Goal: Transaction & Acquisition: Purchase product/service

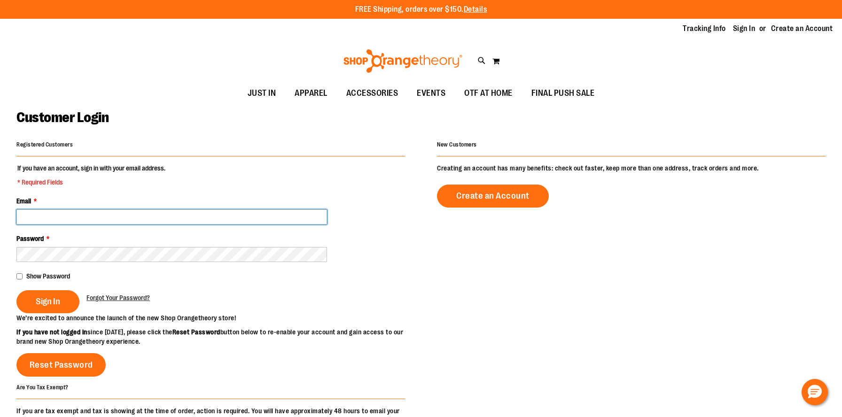
click at [184, 218] on input "Email *" at bounding box center [171, 217] width 311 height 15
type input "**********"
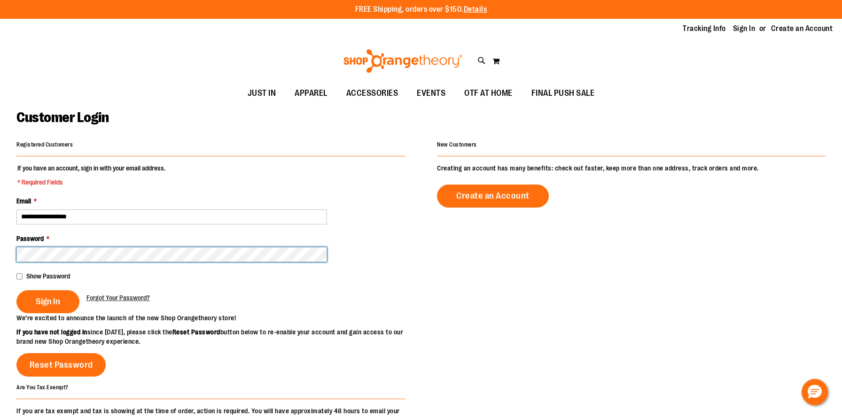
click at [16, 290] on button "Sign In" at bounding box center [47, 301] width 63 height 23
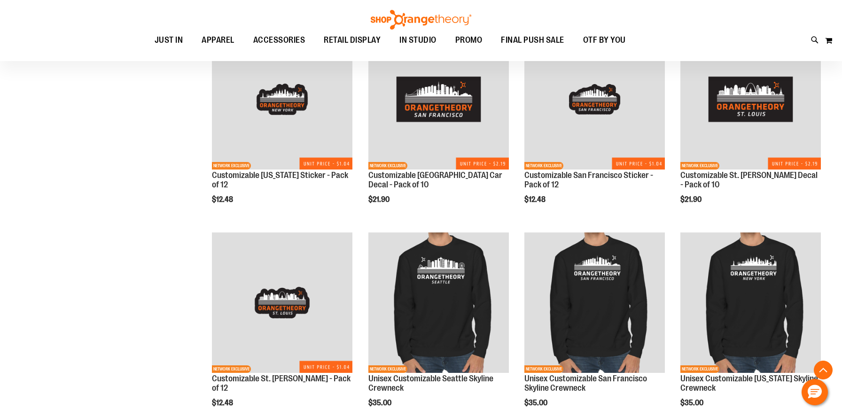
scroll to position [784, 0]
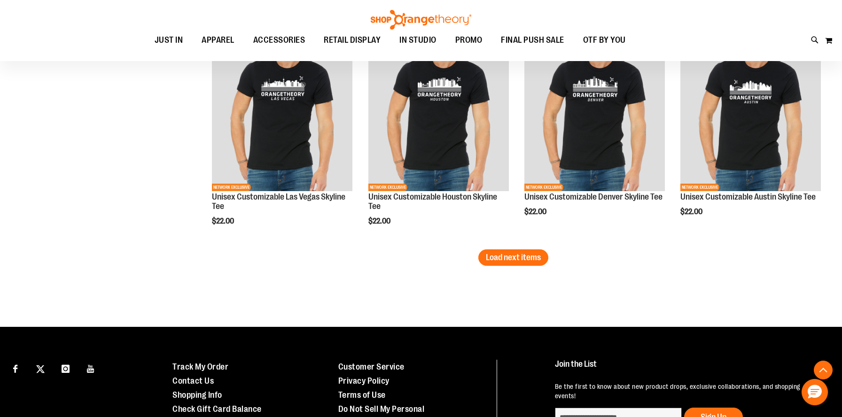
scroll to position [1861, 0]
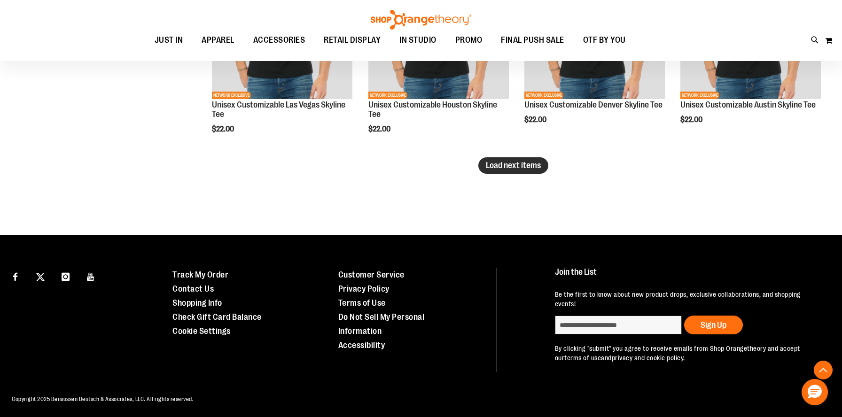
click at [503, 165] on span "Load next items" at bounding box center [513, 165] width 55 height 9
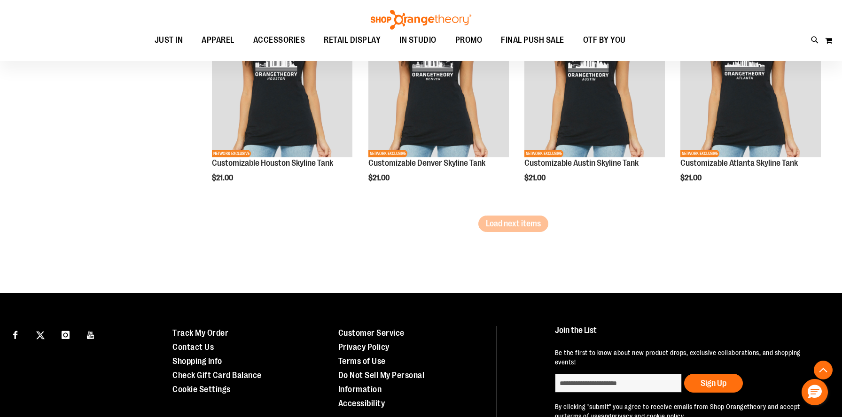
scroll to position [2474, 0]
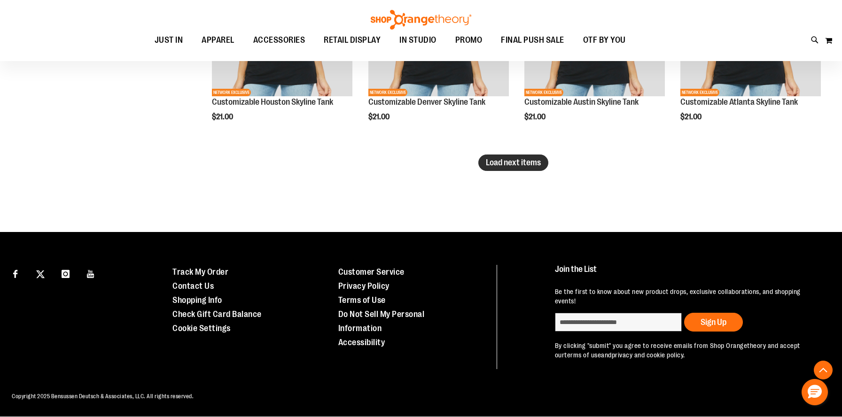
click at [492, 170] on button "Load next items" at bounding box center [513, 163] width 70 height 16
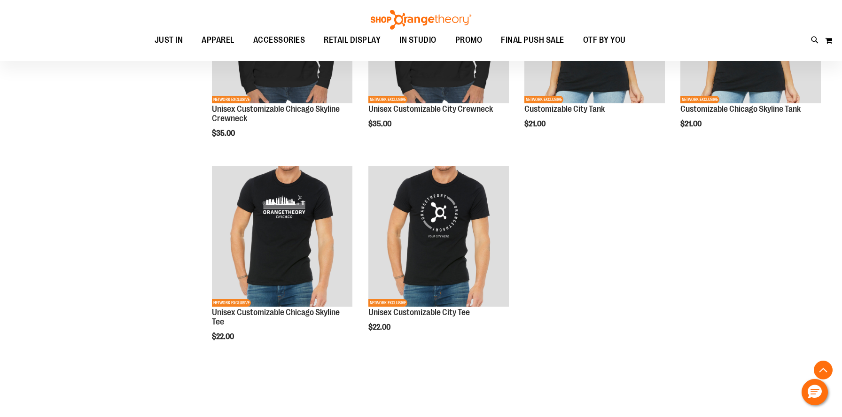
scroll to position [2674, 0]
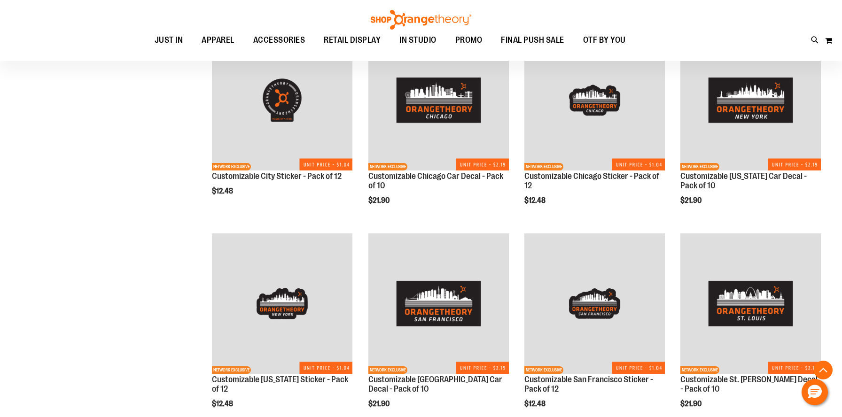
scroll to position [566, 0]
